Goal: Find specific page/section: Find specific page/section

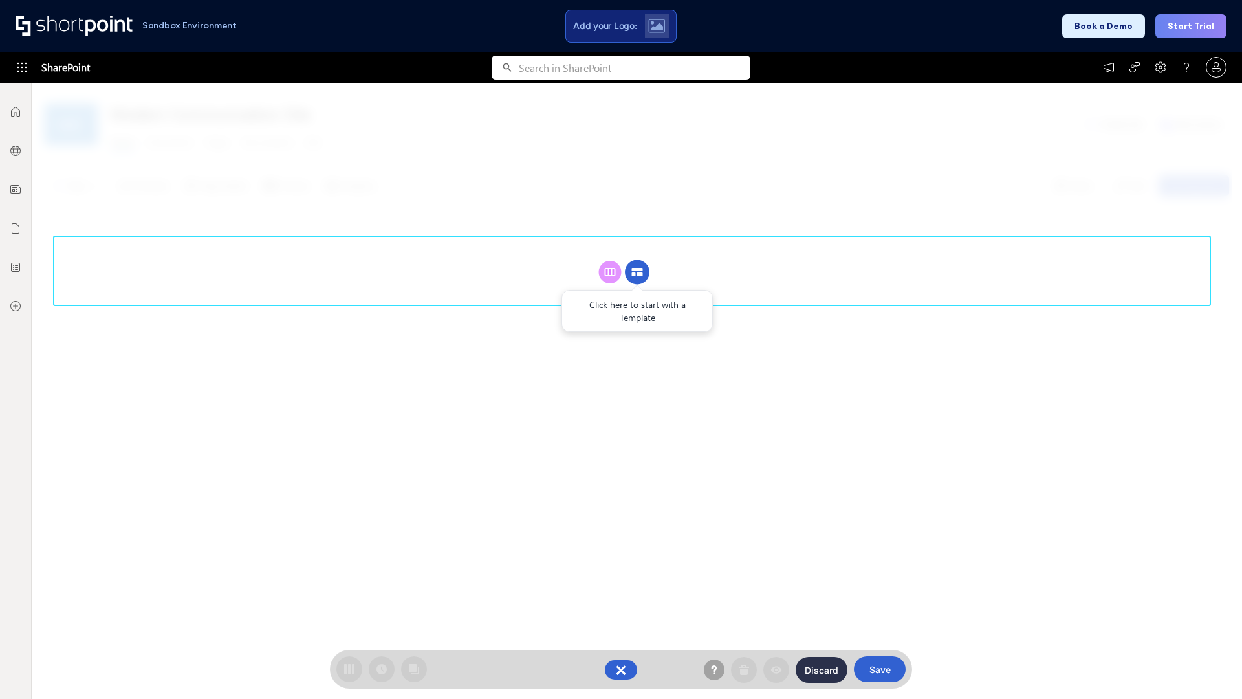
click at [637, 272] on circle at bounding box center [637, 272] width 25 height 25
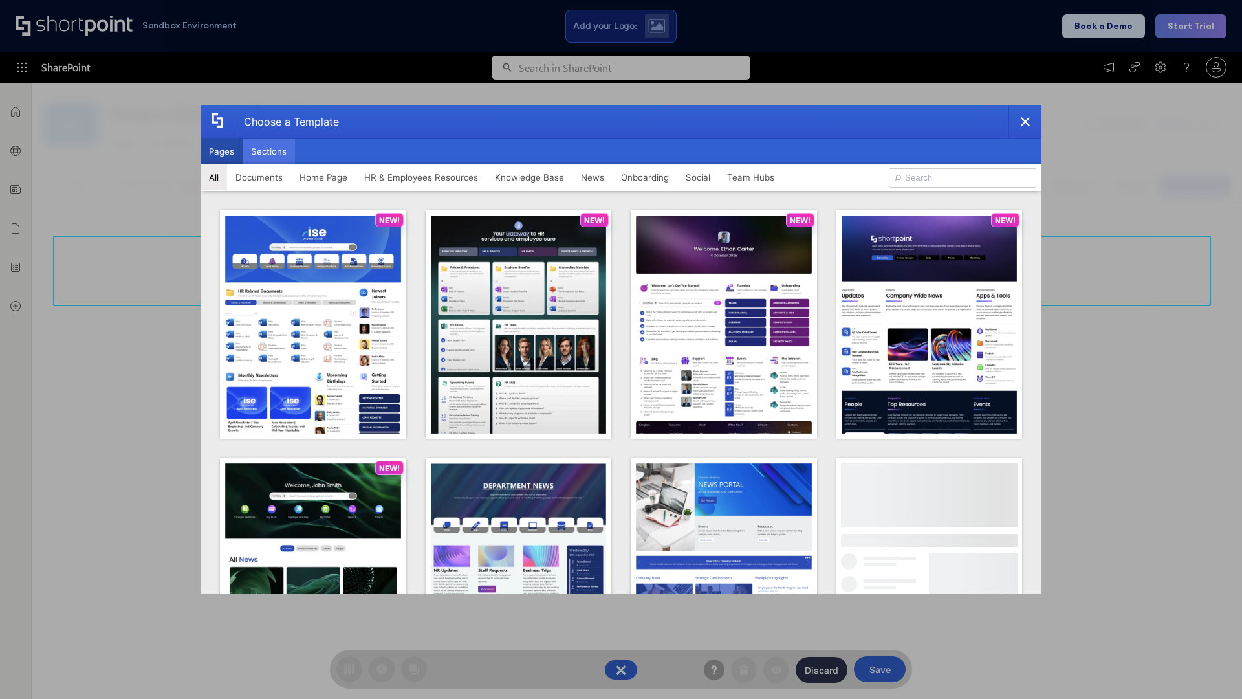
click at [268, 151] on button "Sections" at bounding box center [269, 151] width 52 height 26
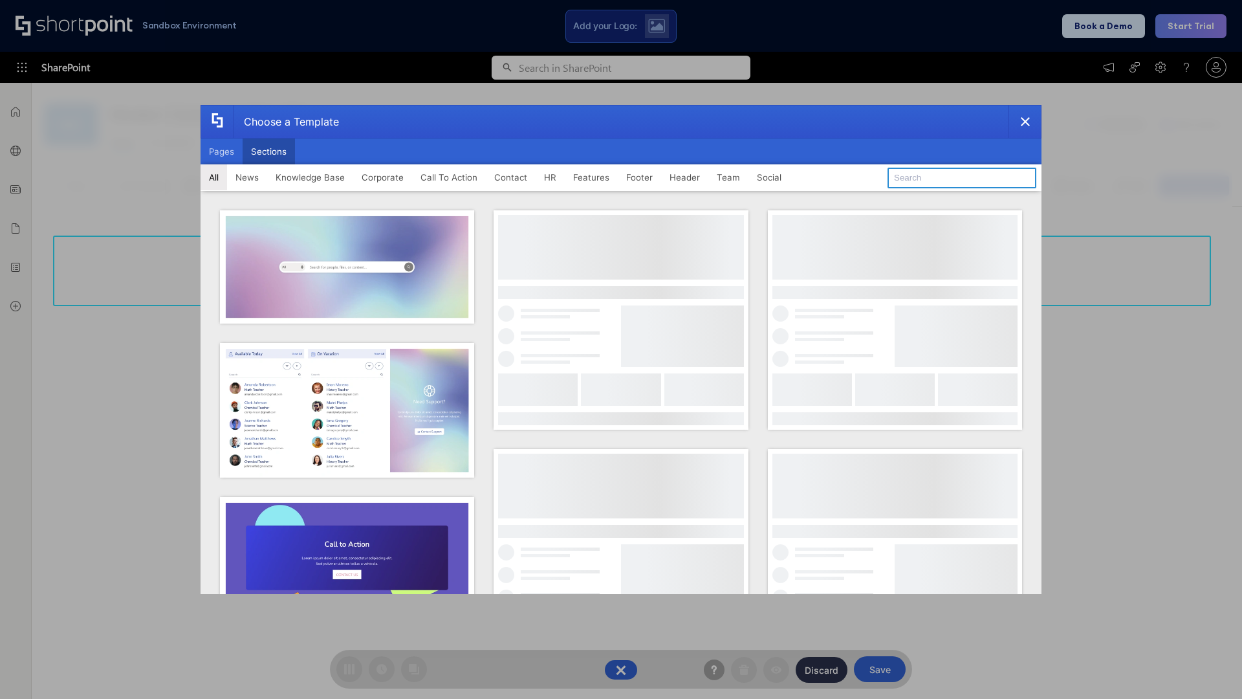
type input "Paralax Cta"
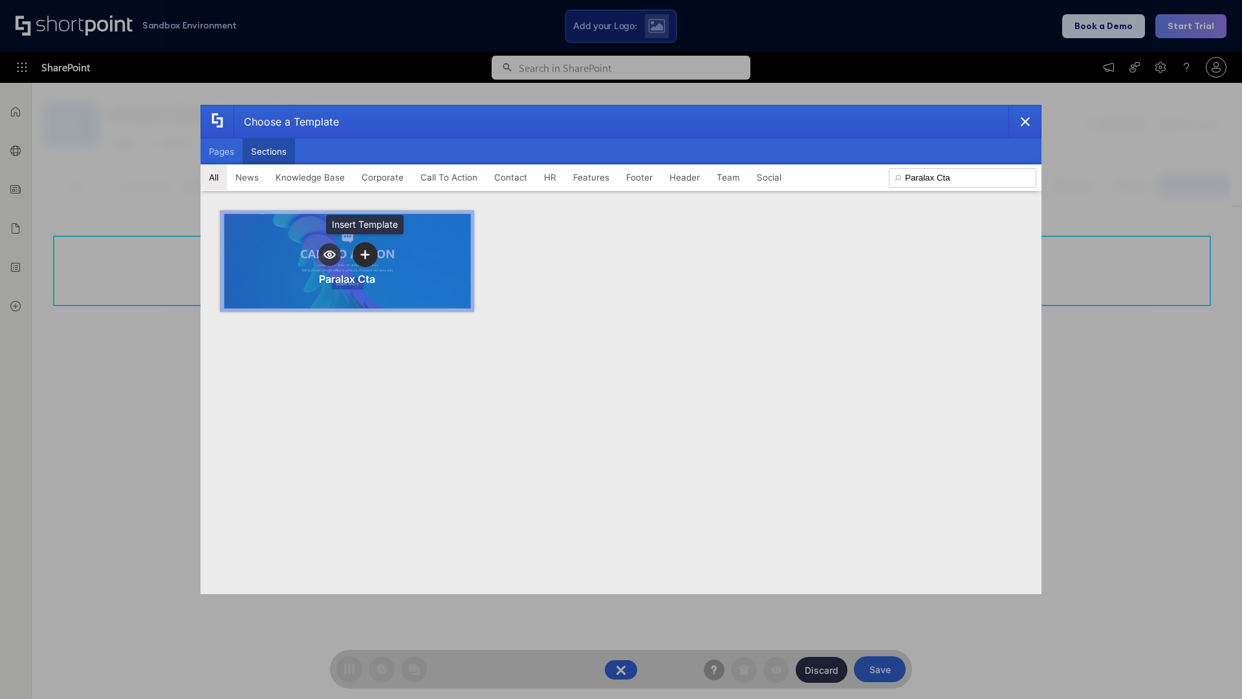
click at [365, 254] on icon "template selector" at bounding box center [364, 254] width 9 height 9
